Goal: Check status: Check status

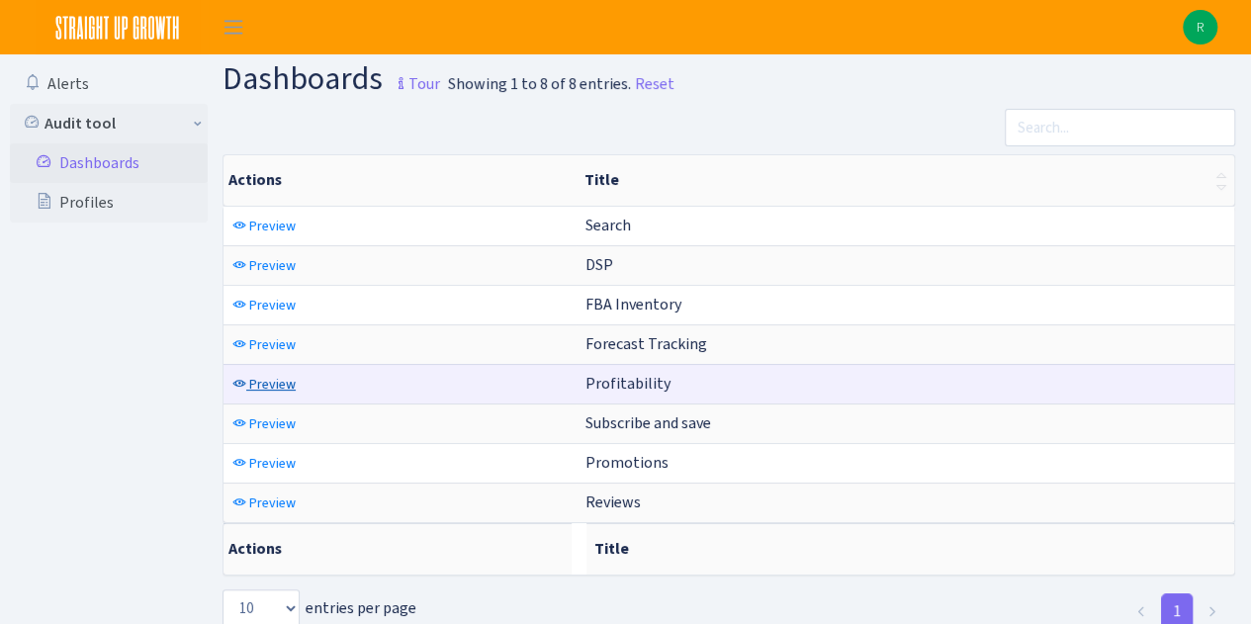
click at [267, 380] on span "Preview" at bounding box center [272, 384] width 46 height 19
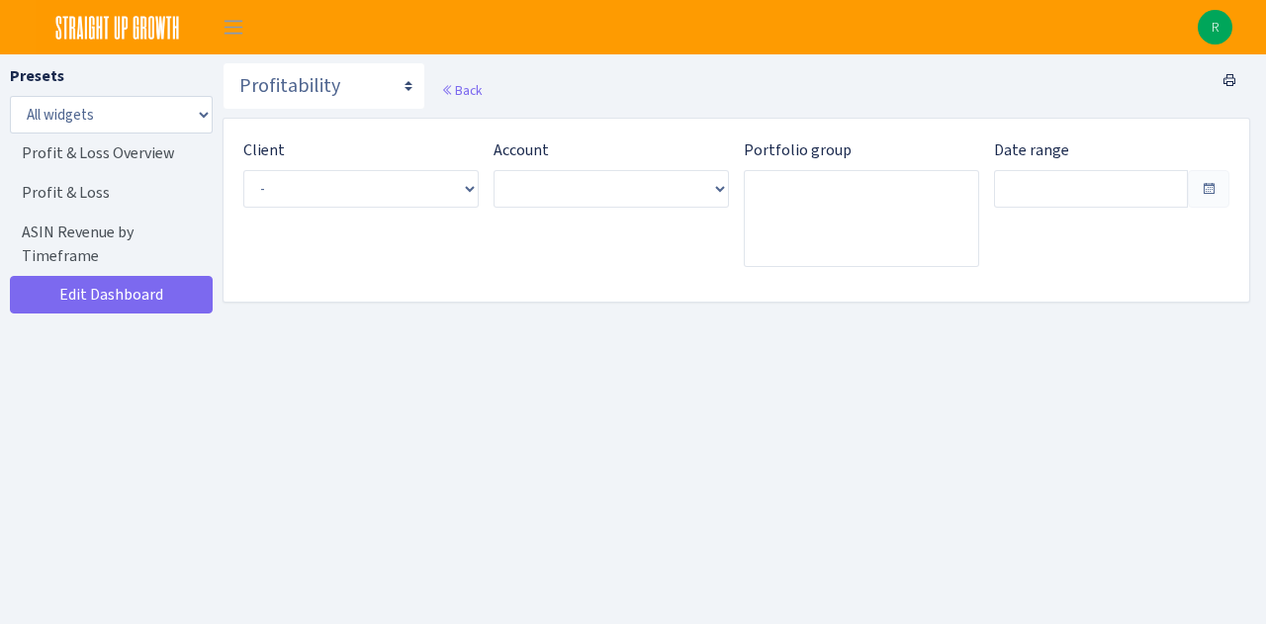
type input "Jul 9, 2025 - Aug 7, 2025"
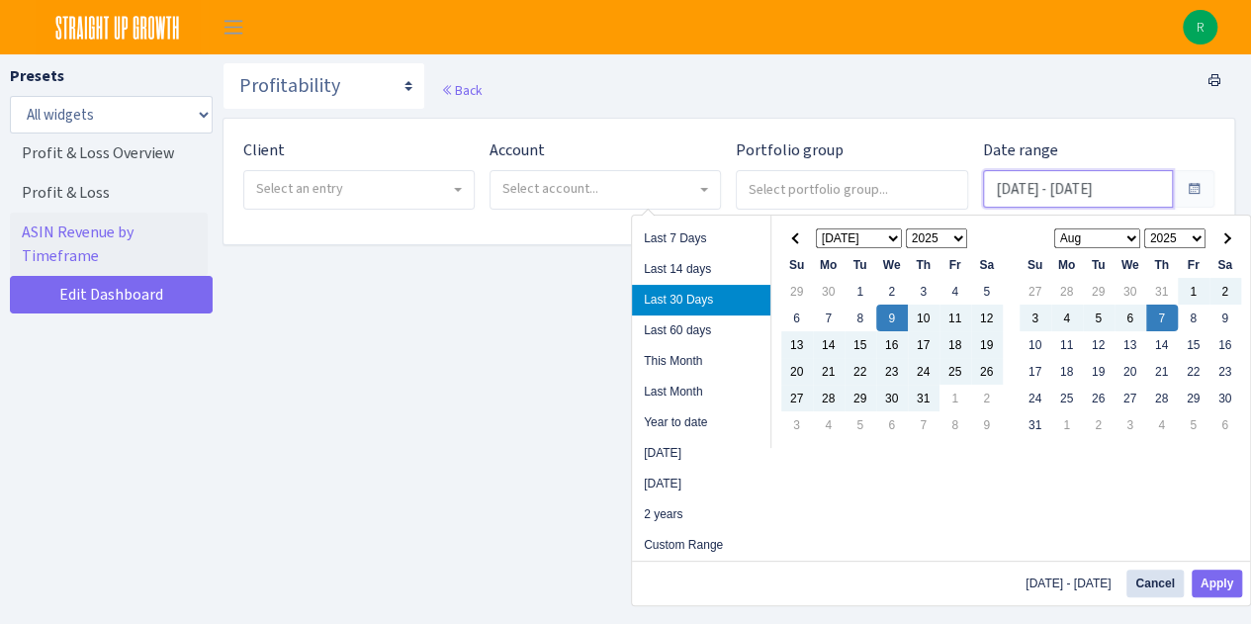
click at [1007, 199] on input "Jul 9, 2025 - Aug 7, 2025" at bounding box center [1078, 189] width 190 height 38
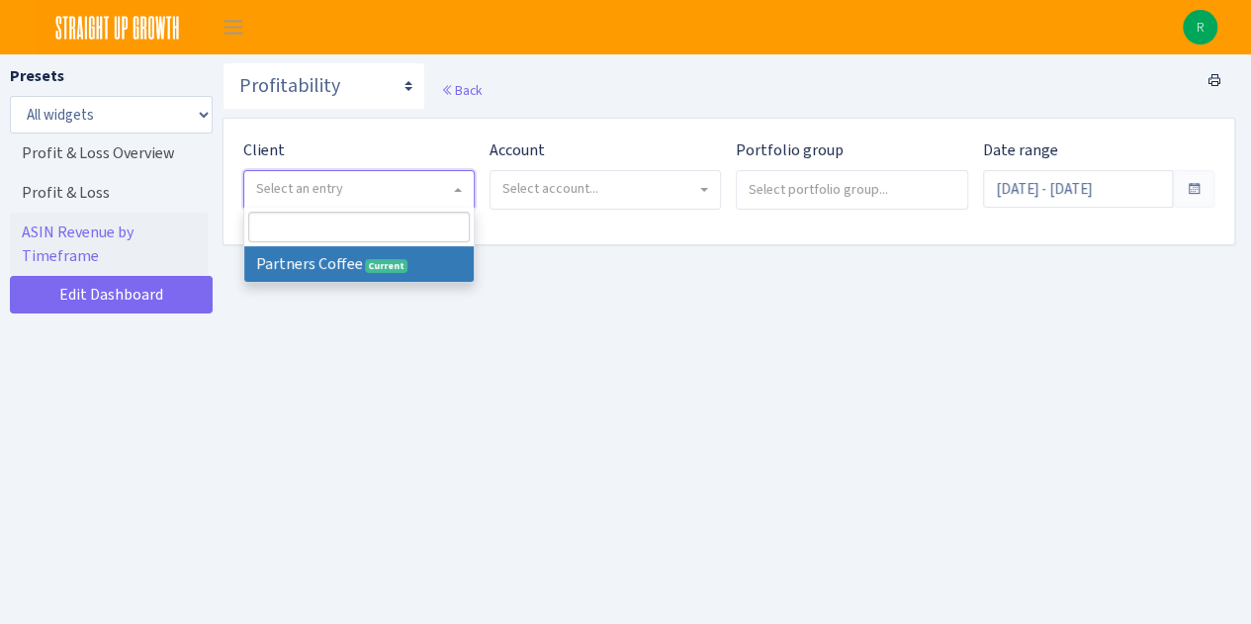
click at [346, 189] on span "Select an entry" at bounding box center [353, 189] width 194 height 20
select select "481"
select select
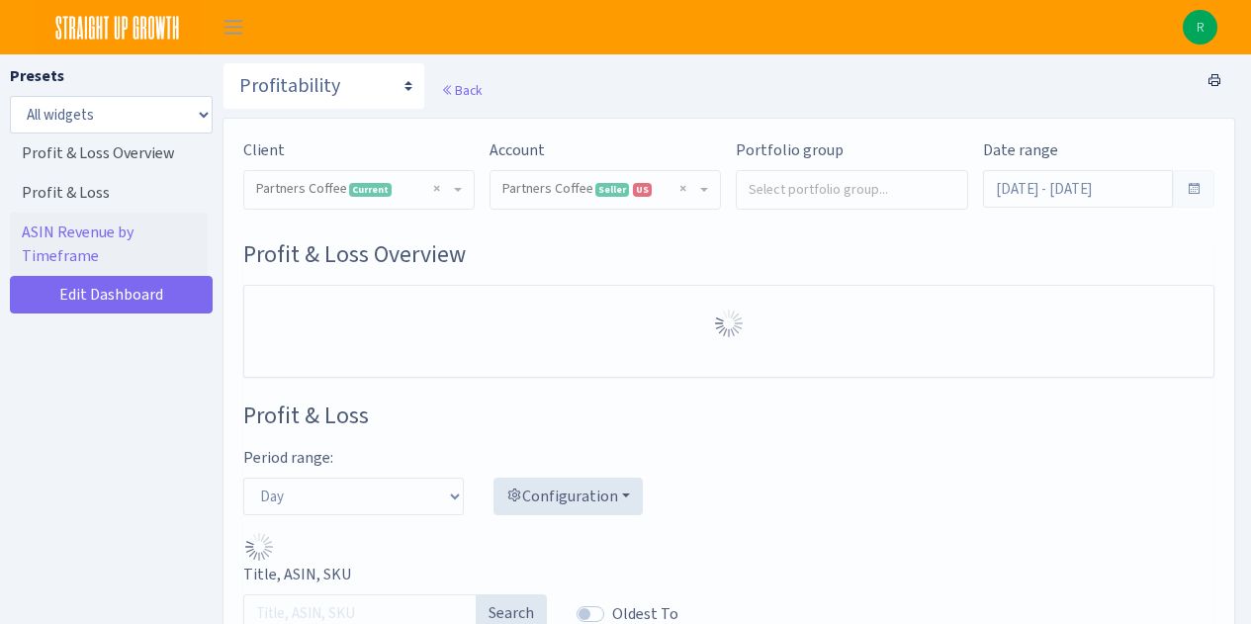
select select "2242985598963294"
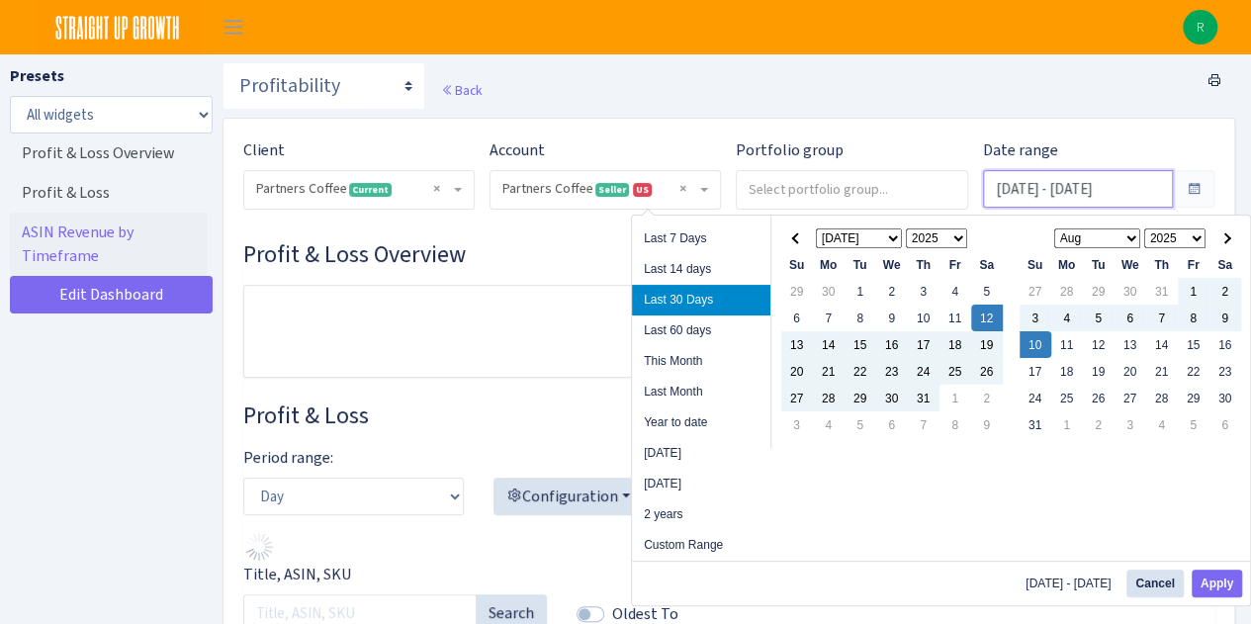
click at [1042, 175] on input "[DATE] - [DATE]" at bounding box center [1078, 189] width 190 height 38
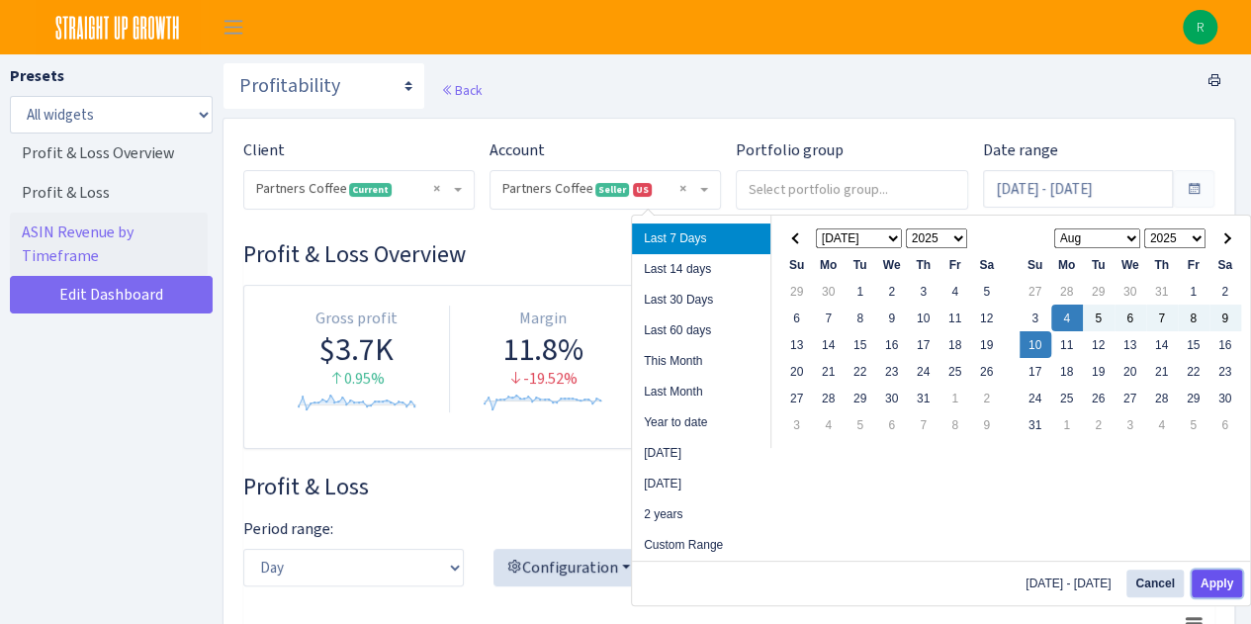
click at [1214, 580] on button "Apply" at bounding box center [1217, 584] width 50 height 28
type input "[DATE] - [DATE]"
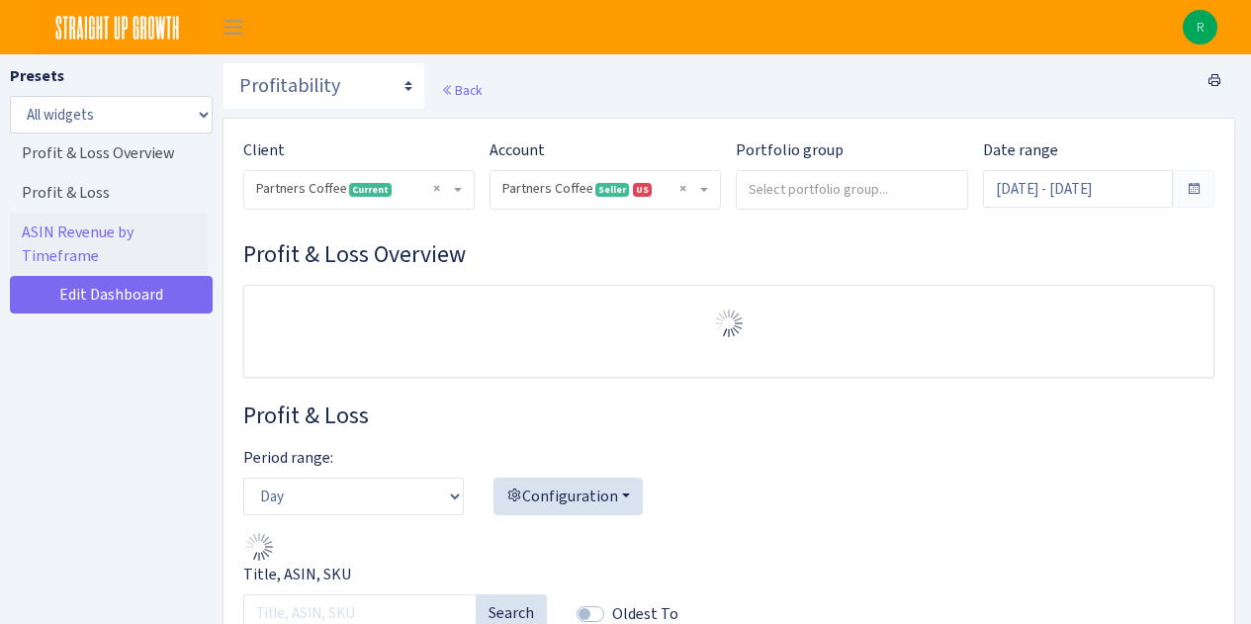
select select "2242985598963294"
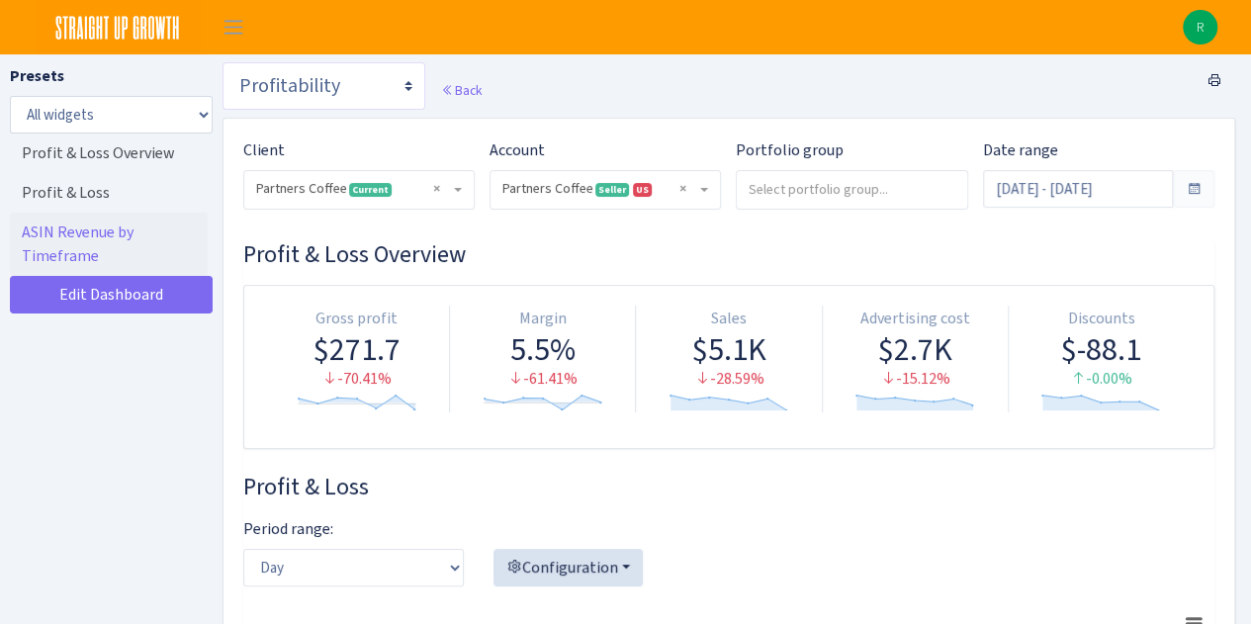
click at [372, 73] on select "Search DSP FBA Inventory Forecast Tracking Profitability Subscribe and save Pro…" at bounding box center [323, 85] width 203 height 47
select select "https://straightupgrowth.com/admin/dashboard/25/show"
click at [222, 62] on select "Search DSP FBA Inventory Forecast Tracking Profitability Subscribe and save Pro…" at bounding box center [323, 85] width 203 height 47
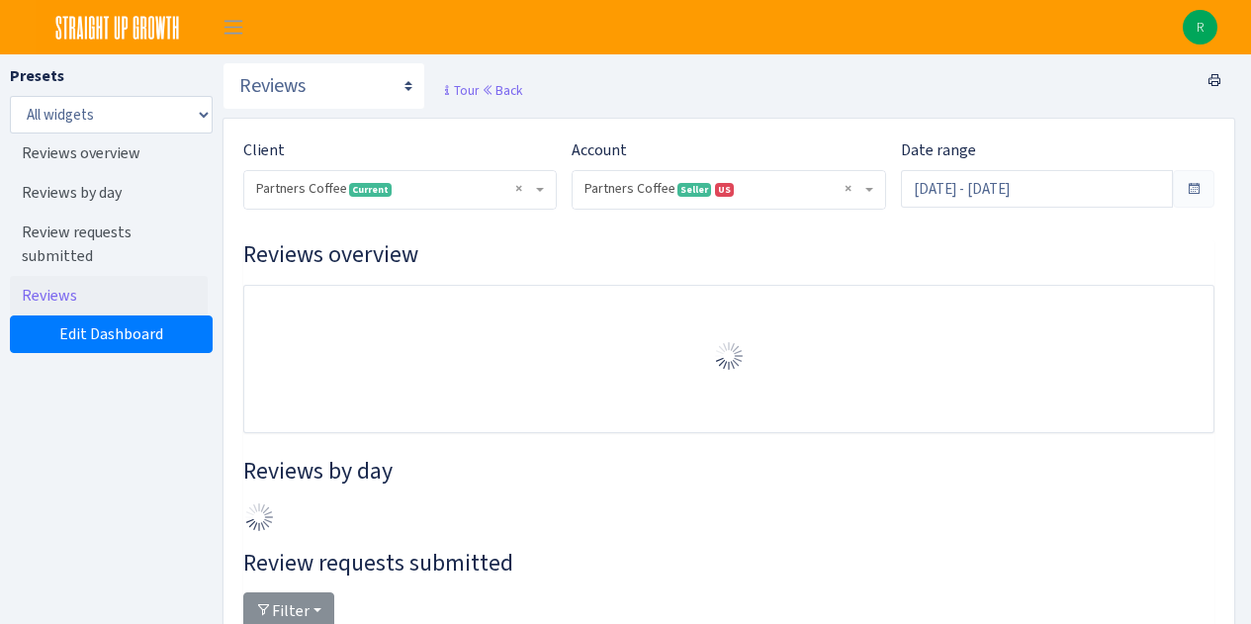
select select "2242985598963294"
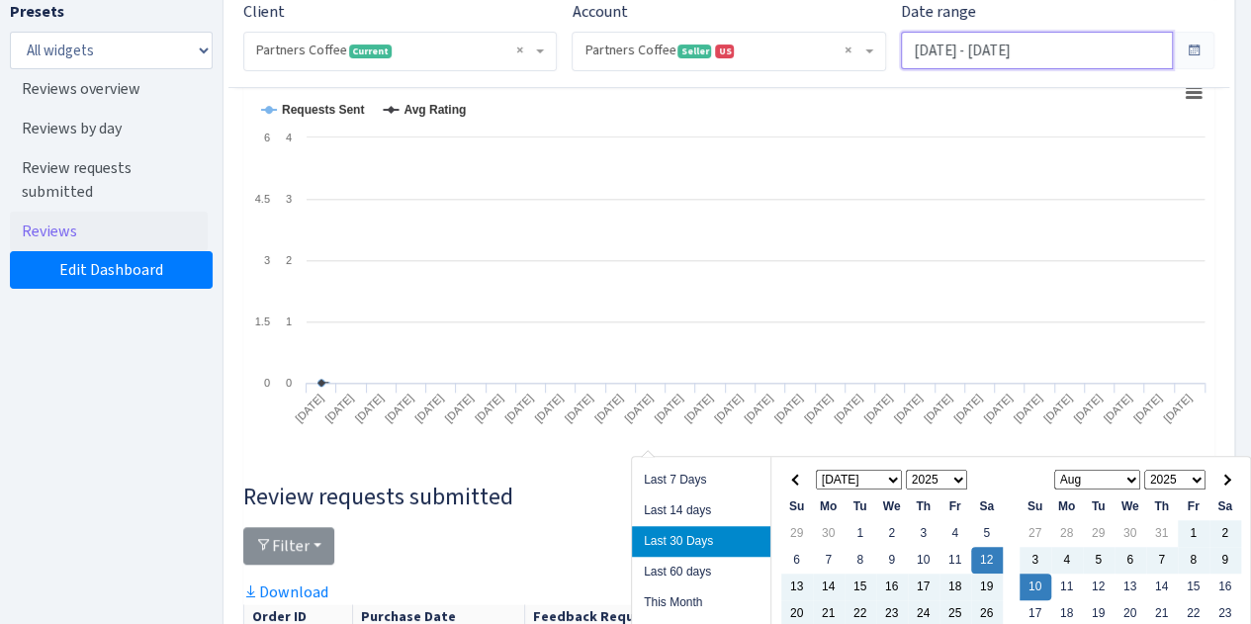
scroll to position [809, 0]
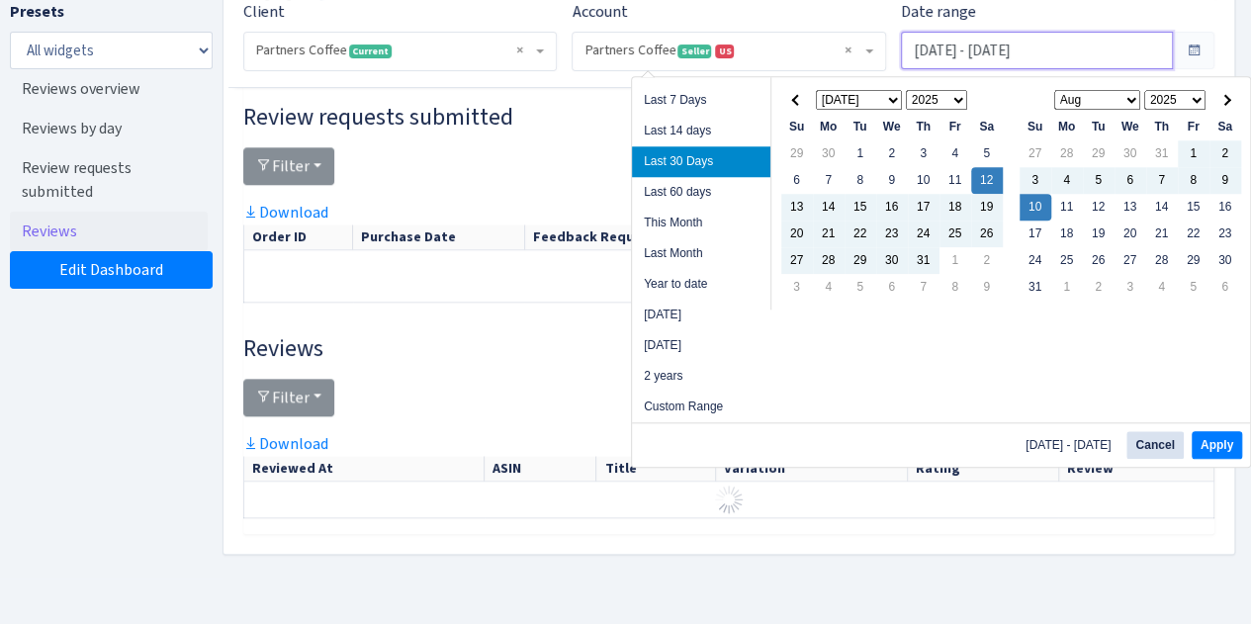
click at [987, 49] on input "[DATE] - [DATE]" at bounding box center [1037, 51] width 272 height 38
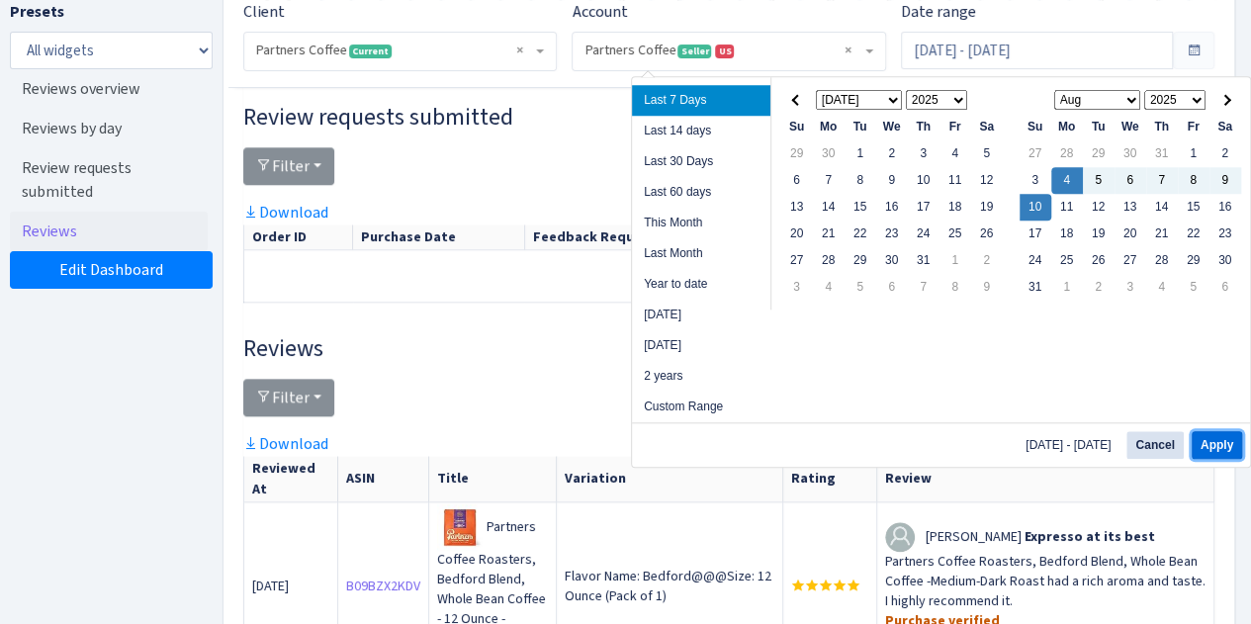
click at [1214, 441] on button "Apply" at bounding box center [1217, 445] width 50 height 28
type input "[DATE] - [DATE]"
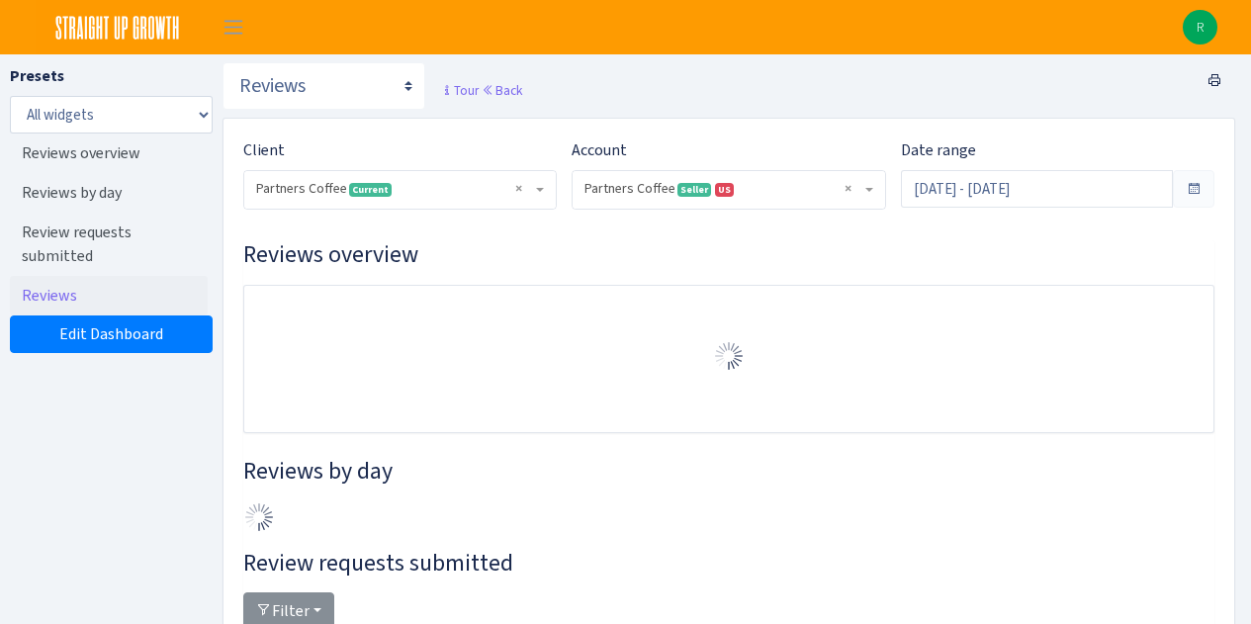
select select "2242985598963294"
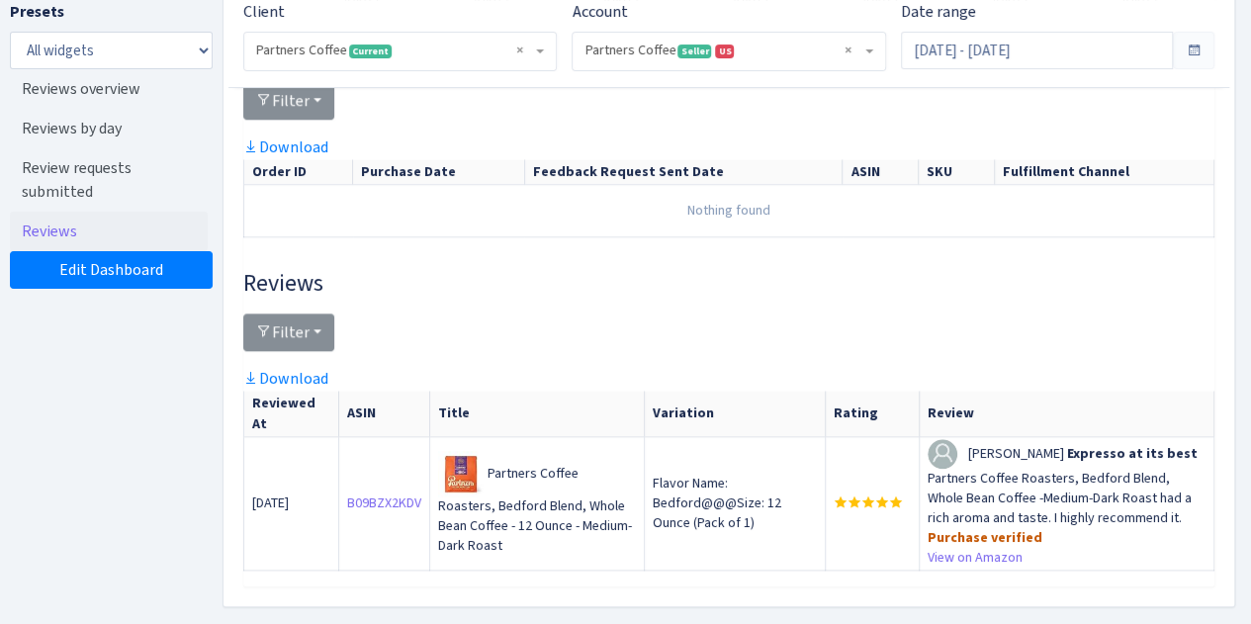
scroll to position [926, 0]
